Goal: Task Accomplishment & Management: Use online tool/utility

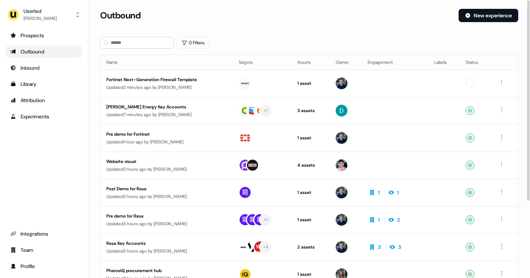
click at [267, 21] on div "Outbound" at bounding box center [276, 15] width 353 height 13
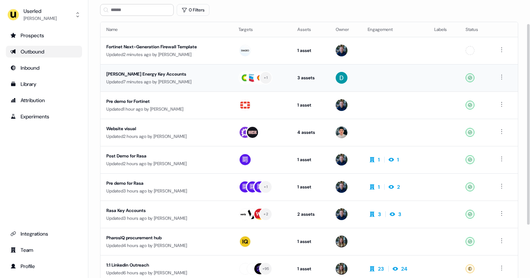
scroll to position [33, 0]
drag, startPoint x: 189, startPoint y: 109, endPoint x: 247, endPoint y: 15, distance: 110.2
click at [247, 15] on section "Loading... Outbound New experience 0 Filters Name Targets Assets Owner Engageme…" at bounding box center [309, 163] width 442 height 375
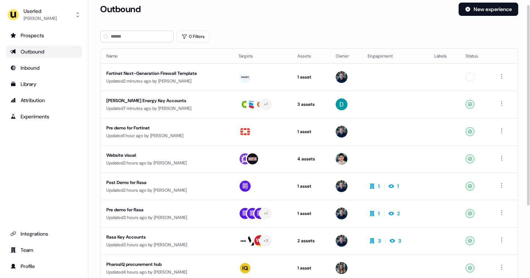
scroll to position [6, 0]
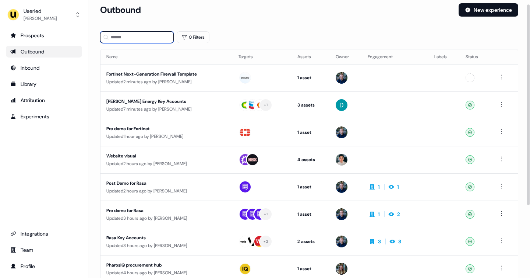
click at [137, 35] on input at bounding box center [137, 37] width 74 height 12
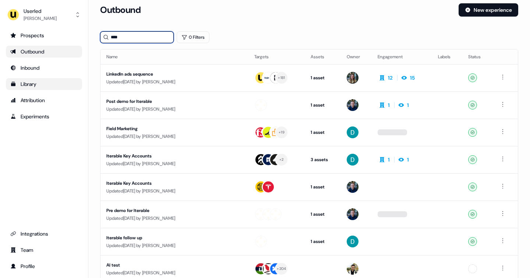
type input "****"
click at [29, 79] on link "Library" at bounding box center [44, 84] width 76 height 12
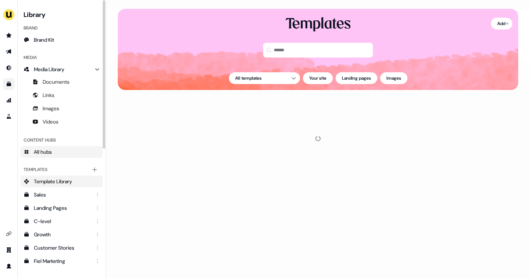
click at [48, 153] on span "All hubs" at bounding box center [43, 151] width 18 height 7
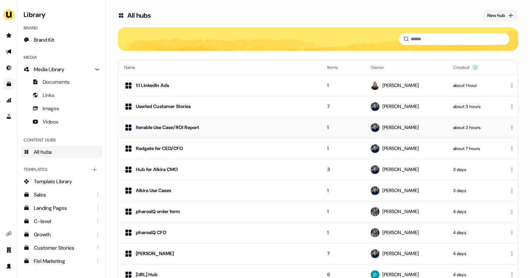
click at [160, 124] on div "Iterable Use Case/ROI Report" at bounding box center [167, 127] width 63 height 7
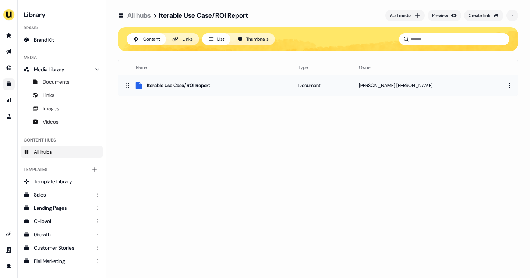
click at [192, 84] on div "Iterable Use Case/ROI Report" at bounding box center [178, 85] width 63 height 7
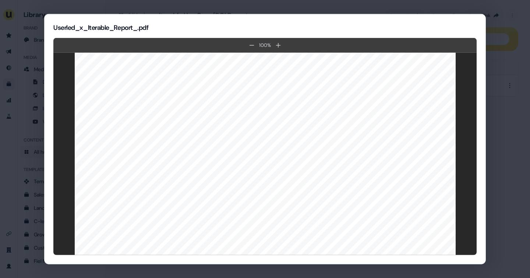
scroll to position [2445, 0]
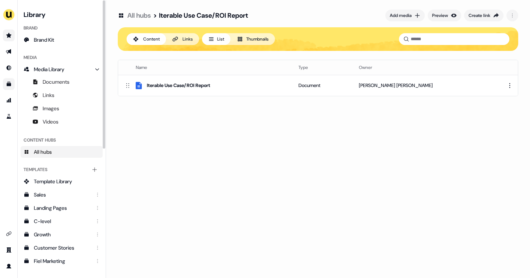
click at [8, 35] on icon "Go to prospects" at bounding box center [8, 35] width 5 height 5
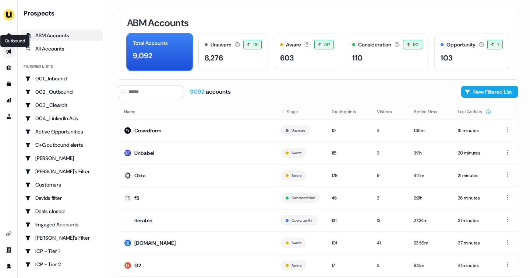
click at [6, 52] on icon "Go to outbound experience" at bounding box center [9, 52] width 6 height 6
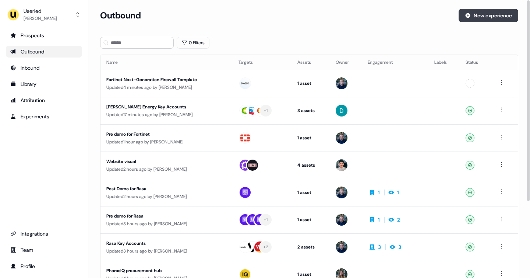
click at [479, 11] on button "New experience" at bounding box center [489, 15] width 60 height 13
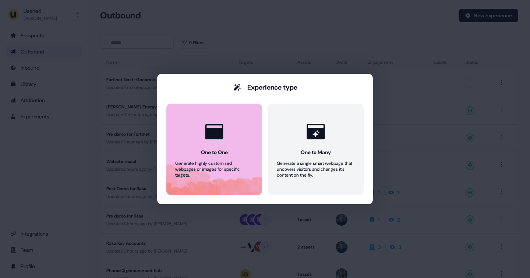
click at [218, 145] on div at bounding box center [214, 131] width 28 height 28
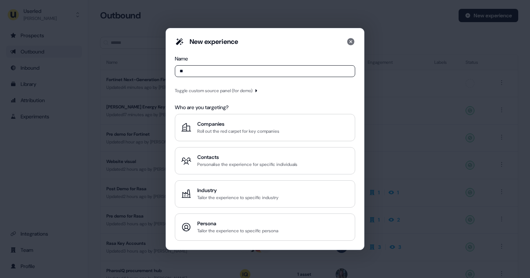
type input "**"
click at [201, 84] on div "New experience Name ** Toggle custom source panel (for demo) Who are you target…" at bounding box center [265, 138] width 180 height 203
click at [201, 85] on div "New experience Name ** Toggle custom source panel (for demo) Who are you target…" at bounding box center [265, 138] width 180 height 203
click at [200, 91] on div "Toggle custom source panel (for demo)" at bounding box center [214, 90] width 78 height 7
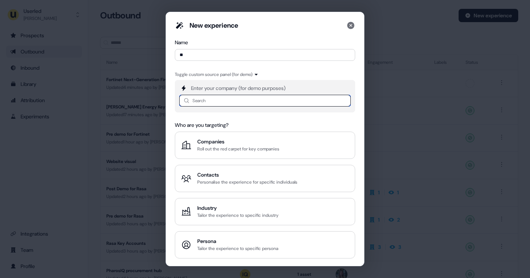
click at [199, 100] on input at bounding box center [265, 101] width 172 height 12
type input "**"
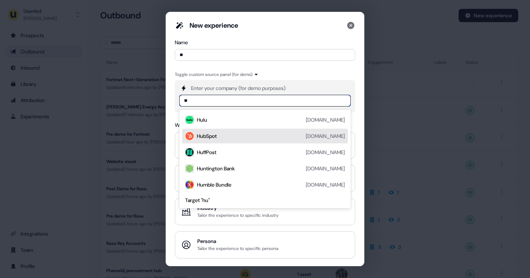
click at [211, 131] on div "HubSpot [DOMAIN_NAME]" at bounding box center [271, 135] width 148 height 9
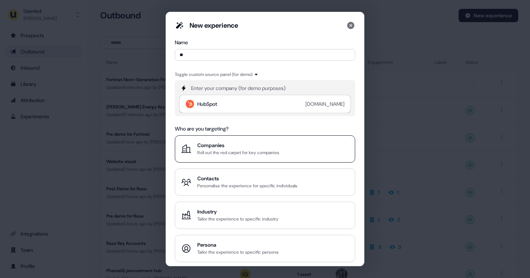
click at [210, 145] on div "Companies" at bounding box center [238, 144] width 82 height 7
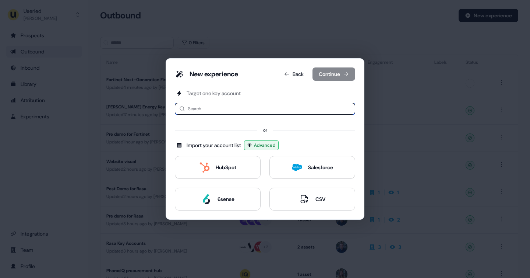
click at [208, 106] on input at bounding box center [265, 109] width 180 height 12
type input "*"
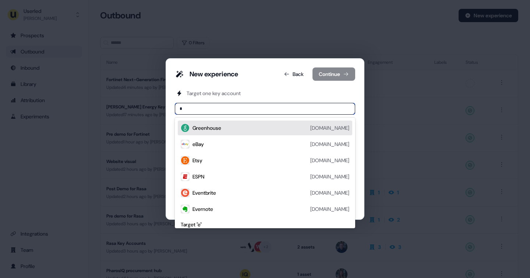
click at [215, 124] on div "Greenhouse" at bounding box center [207, 127] width 29 height 7
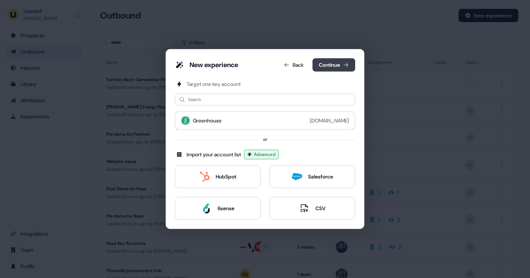
click at [324, 62] on button "Continue" at bounding box center [334, 64] width 43 height 13
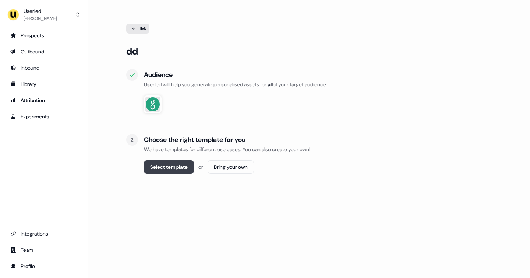
click at [187, 166] on button "Select template" at bounding box center [169, 166] width 50 height 13
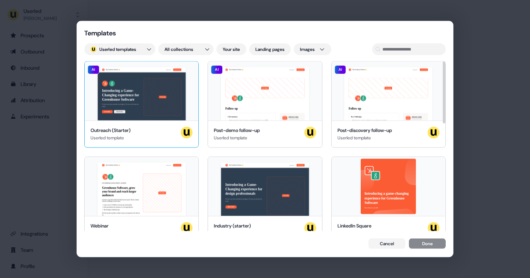
click at [161, 114] on div "Hey Greenhouse Software 👋 Learn more Book a demo Introducing a Game-Changing ex…" at bounding box center [142, 90] width 114 height 59
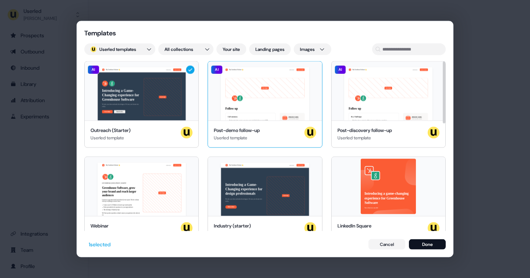
drag, startPoint x: 427, startPoint y: 246, endPoint x: 266, endPoint y: 112, distance: 208.5
click at [266, 112] on div "Templates ; Userled templates All collections Your site Landing pages Images He…" at bounding box center [265, 139] width 376 height 236
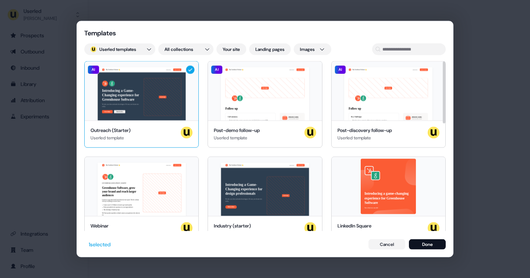
click at [198, 105] on div "Hey Greenhouse Software 👋 Learn more Book a demo Introducing a Game-Changing ex…" at bounding box center [142, 90] width 114 height 59
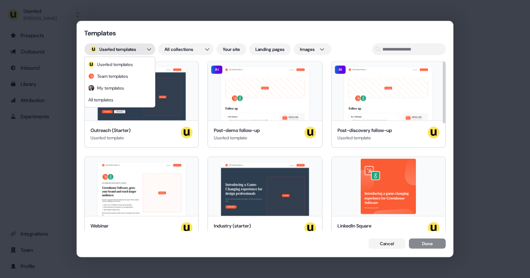
click at [144, 50] on div "Templates ; Userled templates All collections Your site Landing pages Images He…" at bounding box center [265, 139] width 530 height 278
click at [158, 195] on div "Templates ; Userled templates All collections Your site Landing pages Images He…" at bounding box center [265, 139] width 530 height 278
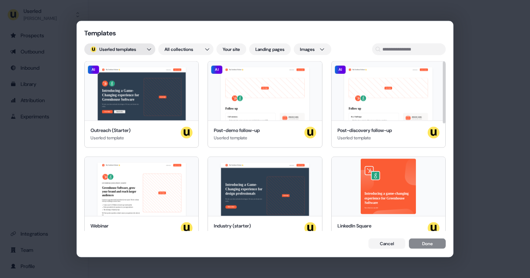
click at [121, 54] on div "Templates ; Userled templates All collections Your site Landing pages Images He…" at bounding box center [265, 139] width 530 height 278
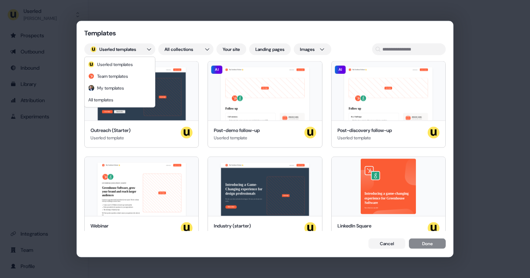
click at [150, 190] on div "Templates ; Userled templates All collections Your site Landing pages Images He…" at bounding box center [265, 139] width 530 height 278
click at [150, 190] on div "Hey Greenhouse Software 👋 Learn more Book a demo LIVE WEBINAR | [DATE] 1PM EST …" at bounding box center [142, 185] width 114 height 59
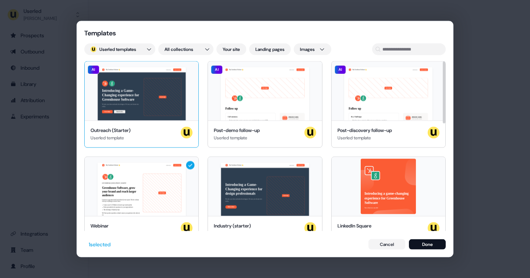
click at [143, 111] on div "Hey Greenhouse Software 👋 Learn more Book a demo Introducing a Game-Changing ex…" at bounding box center [142, 90] width 114 height 59
click at [178, 91] on div "Hey Greenhouse Software 👋 Learn more Book a demo Introducing a Game-Changing ex…" at bounding box center [142, 90] width 114 height 59
click at [425, 242] on button "Done" at bounding box center [427, 244] width 37 height 10
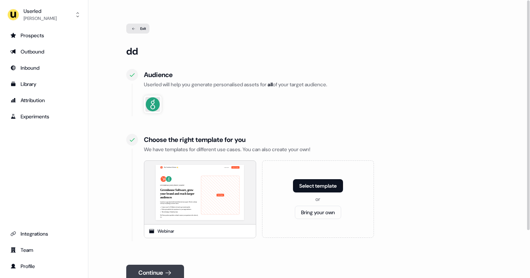
click at [153, 270] on button "Continue" at bounding box center [155, 272] width 58 height 16
click at [134, 29] on icon at bounding box center [133, 29] width 9 height 4
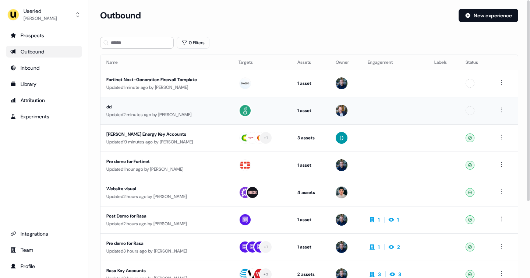
click at [177, 109] on div "dd" at bounding box center [166, 106] width 120 height 7
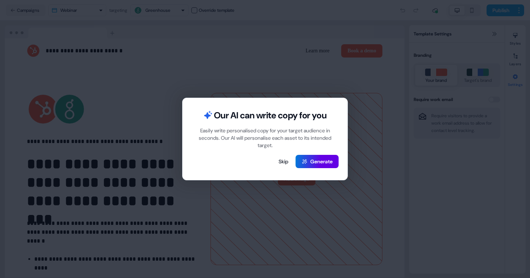
click at [85, 37] on div "Our AI can write copy for you Easily write personalised copy for your target au…" at bounding box center [265, 139] width 530 height 278
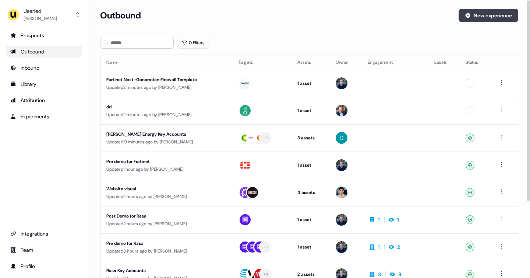
click at [479, 16] on button "New experience" at bounding box center [489, 15] width 60 height 13
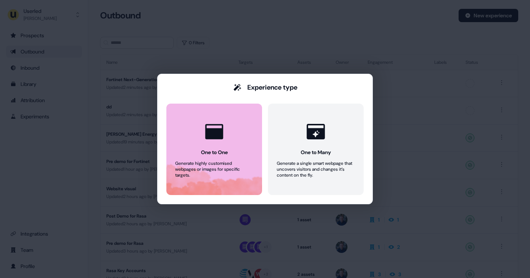
click at [208, 148] on div "One to One" at bounding box center [214, 151] width 27 height 7
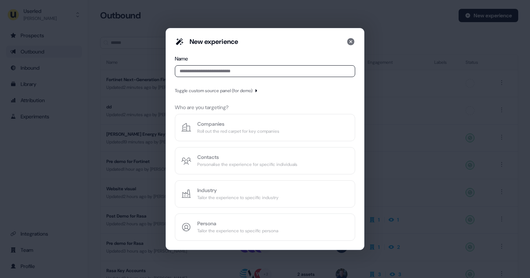
click at [193, 73] on input at bounding box center [265, 71] width 180 height 12
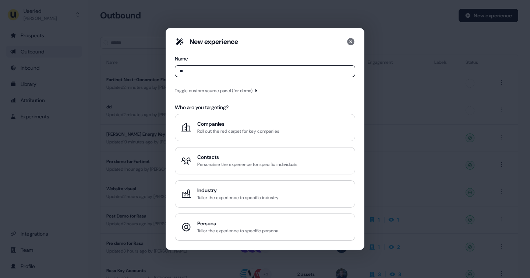
type input "**"
click at [202, 92] on div "Toggle custom source panel (for demo)" at bounding box center [214, 90] width 78 height 7
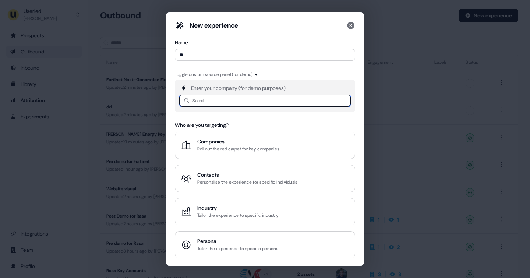
click at [219, 100] on input at bounding box center [265, 101] width 172 height 12
type input "******"
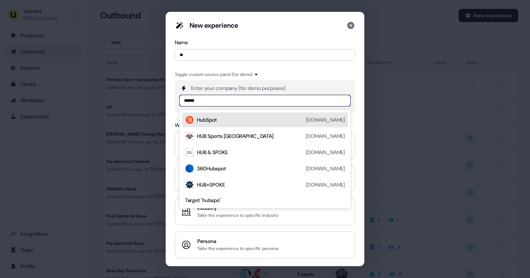
click at [221, 122] on div "HubSpot [DOMAIN_NAME]" at bounding box center [271, 119] width 148 height 9
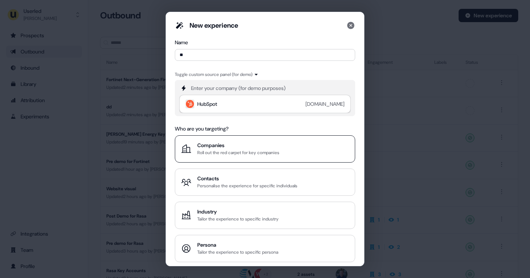
click at [213, 140] on button "Companies Roll out the red carpet for key companies" at bounding box center [265, 148] width 180 height 27
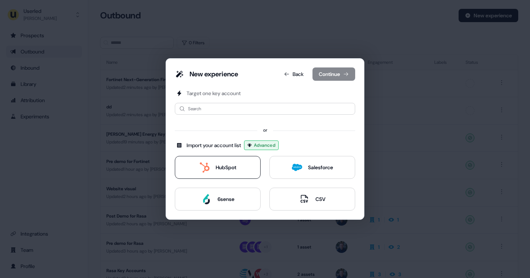
click at [206, 162] on button "HubSpot" at bounding box center [218, 167] width 86 height 23
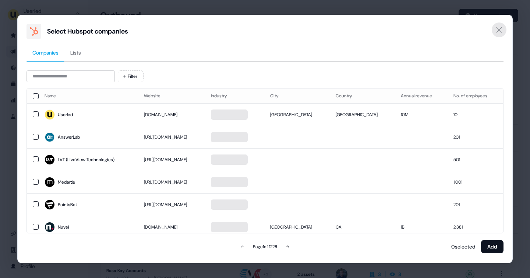
click at [498, 32] on icon "Close" at bounding box center [499, 29] width 9 height 9
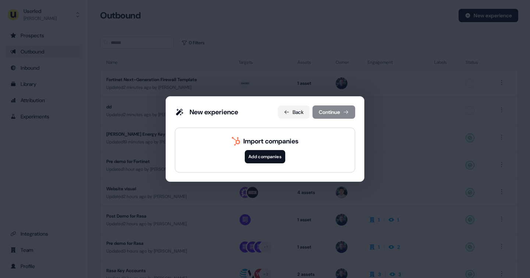
click at [295, 114] on button "Back" at bounding box center [294, 111] width 32 height 13
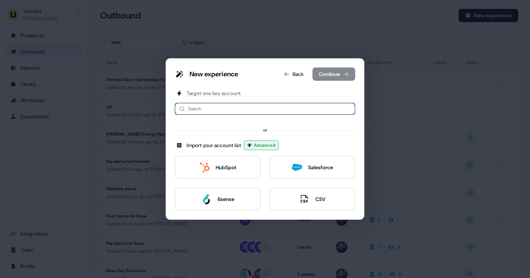
click at [236, 108] on input at bounding box center [265, 109] width 180 height 12
type input "*"
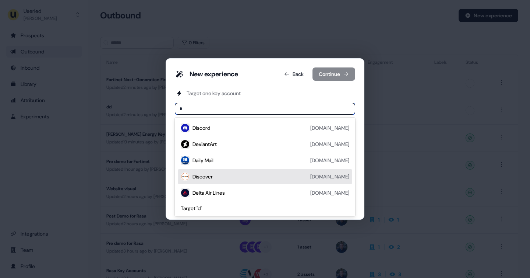
click at [214, 174] on div "Discover [DOMAIN_NAME]" at bounding box center [271, 176] width 157 height 9
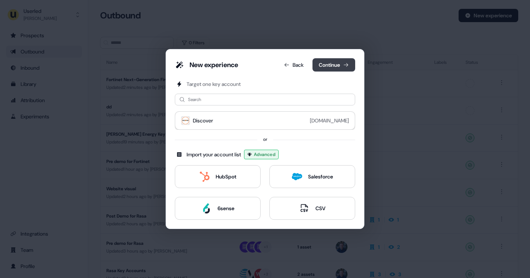
click at [331, 59] on button "Continue" at bounding box center [334, 64] width 43 height 13
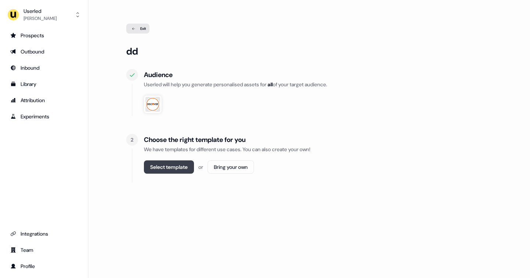
click at [165, 162] on button "Select template" at bounding box center [169, 166] width 50 height 13
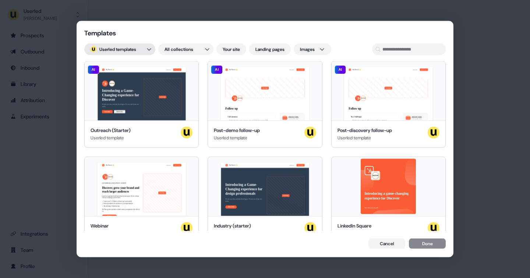
click at [144, 48] on div "Templates ; Userled templates All collections Your site Landing pages Images He…" at bounding box center [265, 139] width 530 height 278
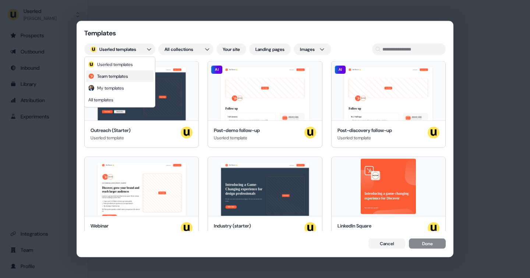
click at [116, 78] on span "Team templates" at bounding box center [112, 76] width 31 height 6
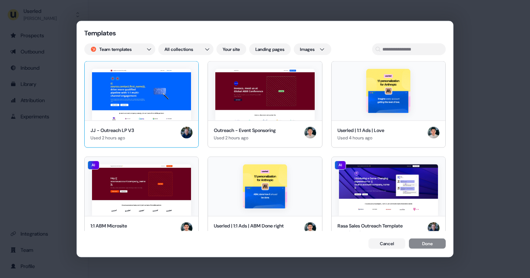
click at [143, 96] on img at bounding box center [141, 95] width 99 height 52
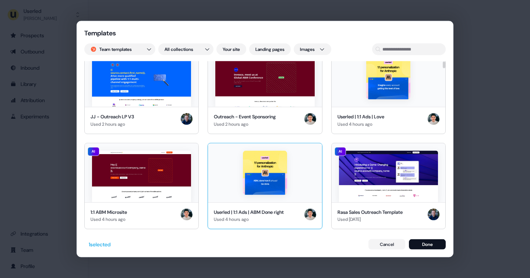
scroll to position [16, 0]
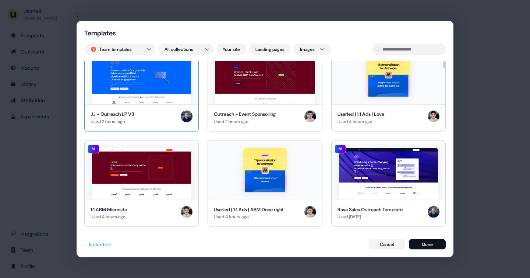
click at [161, 96] on img at bounding box center [141, 79] width 99 height 52
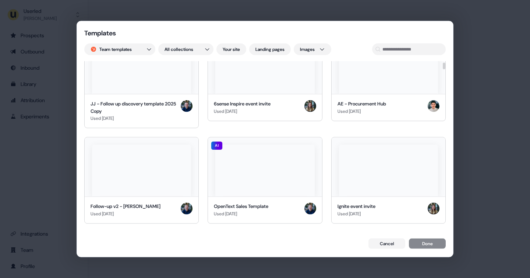
scroll to position [219, 0]
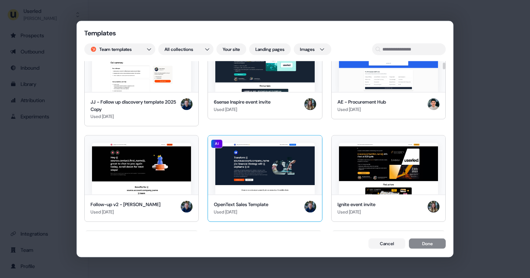
click at [293, 187] on img at bounding box center [264, 169] width 99 height 52
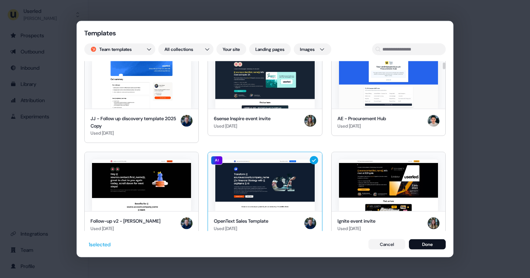
click at [293, 187] on img at bounding box center [264, 185] width 99 height 52
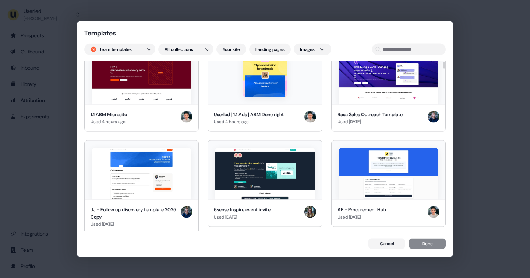
scroll to position [0, 0]
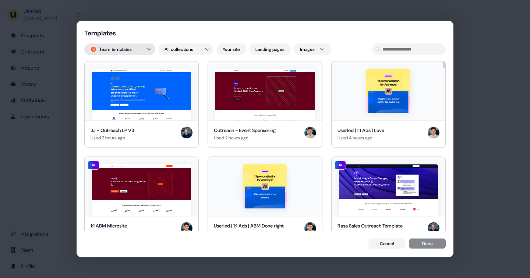
click at [113, 48] on div "Templates Team templates All collections Your site Landing pages Images JJ - Ou…" at bounding box center [265, 139] width 530 height 278
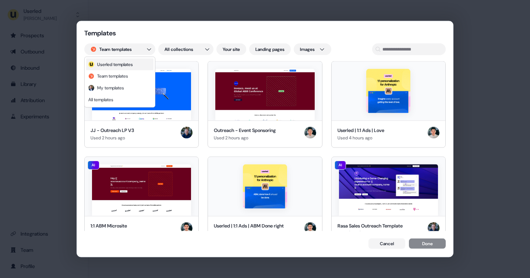
click at [118, 66] on span "Userled templates" at bounding box center [115, 64] width 36 height 6
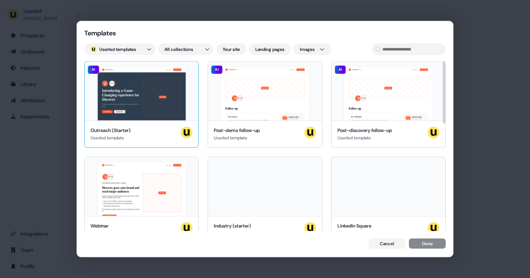
click at [147, 105] on div "Hey Discover 👋 Learn more Book a demo Introducing a Game-Changing experience fo…" at bounding box center [142, 90] width 114 height 59
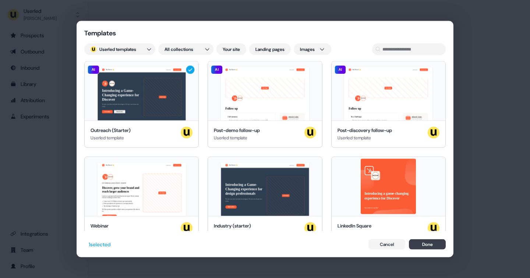
click at [432, 248] on button "Done" at bounding box center [427, 244] width 37 height 10
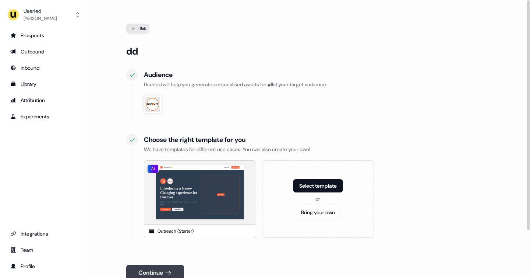
click at [170, 269] on icon at bounding box center [168, 272] width 7 height 7
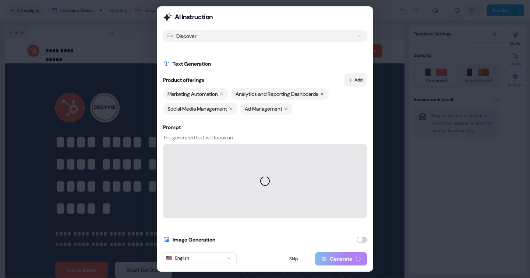
click at [351, 80] on div "AI Instruction Discover Text Generation Product offerings Add Marketing Automat…" at bounding box center [265, 139] width 530 height 278
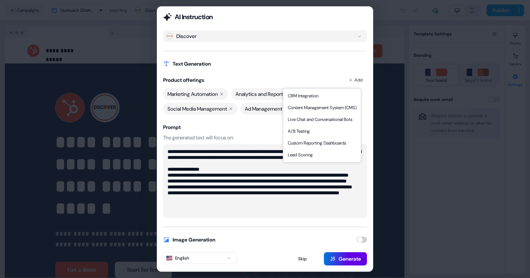
click at [331, 65] on div "**********" at bounding box center [265, 139] width 530 height 278
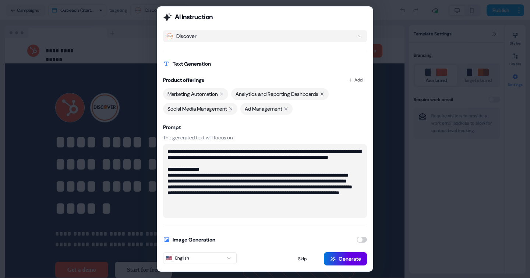
scroll to position [12, 0]
click at [346, 262] on button "Generate" at bounding box center [345, 258] width 43 height 13
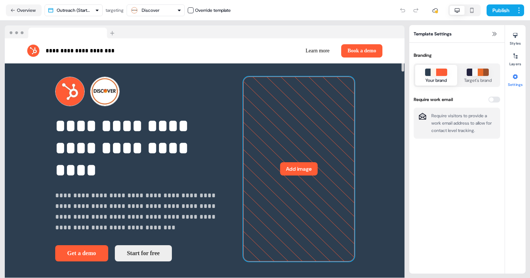
scroll to position [0, 0]
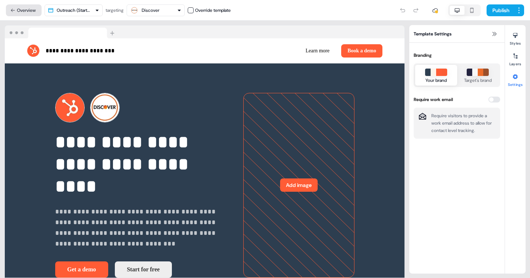
click at [23, 7] on button "Overview" at bounding box center [24, 10] width 36 height 12
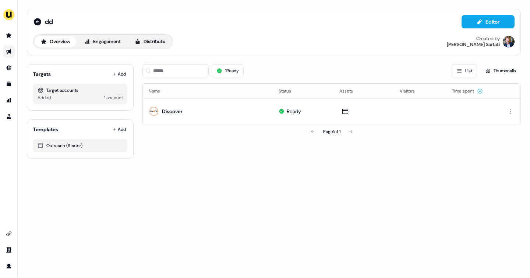
click at [5, 50] on link "Go to outbound experience" at bounding box center [9, 52] width 12 height 12
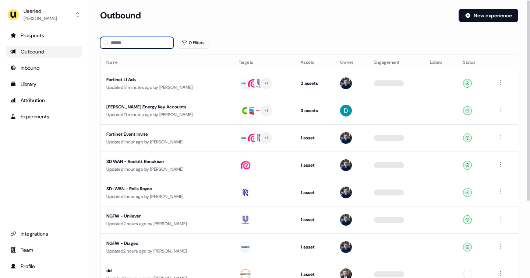
click at [121, 40] on input at bounding box center [137, 43] width 74 height 12
